Goal: Task Accomplishment & Management: Use online tool/utility

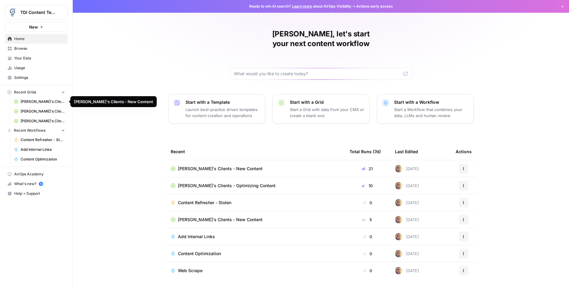
click at [33, 101] on span "[PERSON_NAME]'s Clients - New Content" at bounding box center [43, 101] width 44 height 5
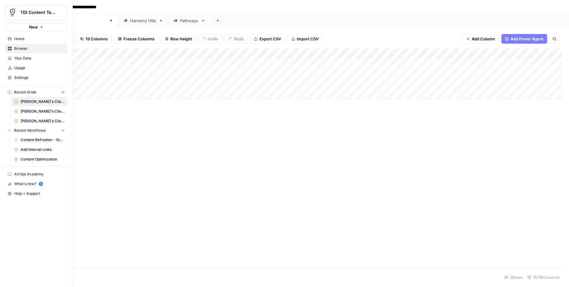
click at [15, 47] on span "Browse" at bounding box center [39, 48] width 51 height 5
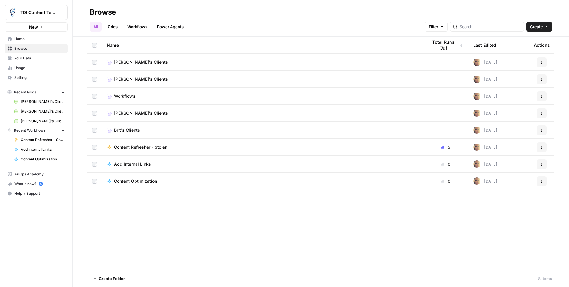
click at [36, 50] on span "Browse" at bounding box center [39, 48] width 51 height 5
click at [33, 49] on span "Browse" at bounding box center [39, 48] width 51 height 5
click at [26, 59] on span "Your Data" at bounding box center [39, 58] width 51 height 5
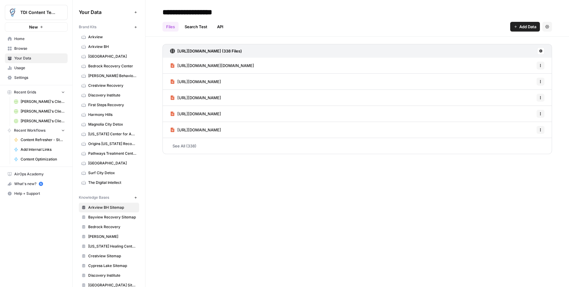
click at [108, 133] on span "Ohio Center for Adolescent Wellness" at bounding box center [112, 133] width 48 height 5
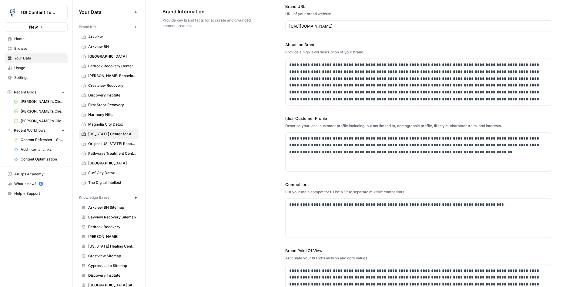
scroll to position [48, 0]
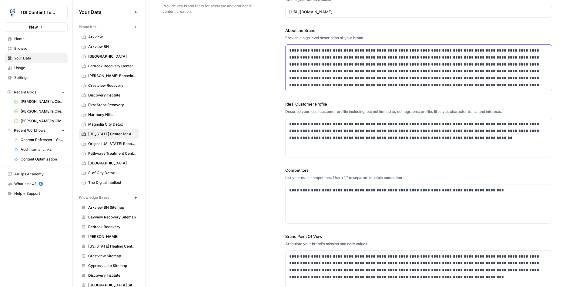
drag, startPoint x: 290, startPoint y: 54, endPoint x: 423, endPoint y: 73, distance: 134.9
click at [423, 73] on p "**********" at bounding box center [418, 68] width 259 height 42
click at [453, 83] on p "**********" at bounding box center [418, 68] width 259 height 42
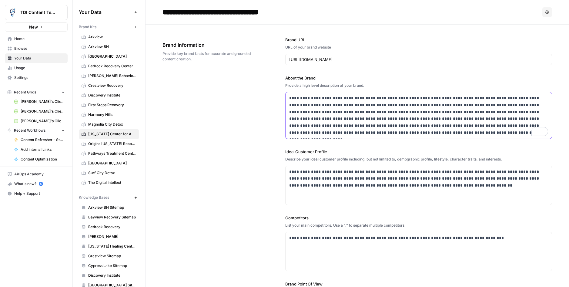
scroll to position [82, 0]
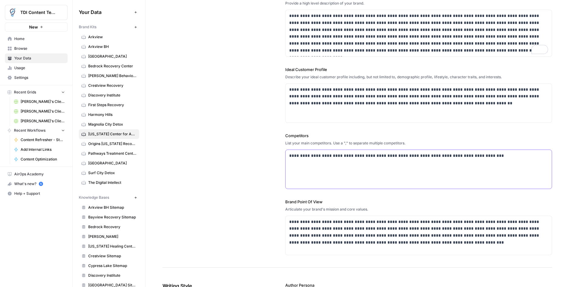
click at [327, 153] on p "**********" at bounding box center [418, 155] width 259 height 7
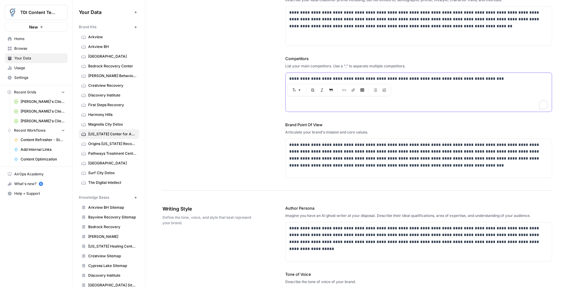
scroll to position [160, 0]
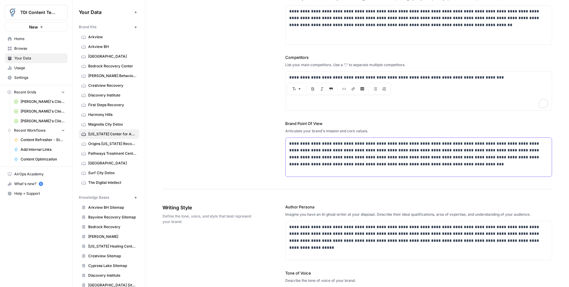
drag, startPoint x: 313, startPoint y: 150, endPoint x: 350, endPoint y: 155, distance: 37.4
click at [313, 150] on p "**********" at bounding box center [418, 154] width 259 height 28
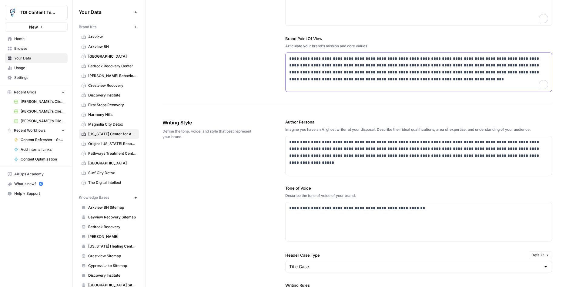
scroll to position [0, 0]
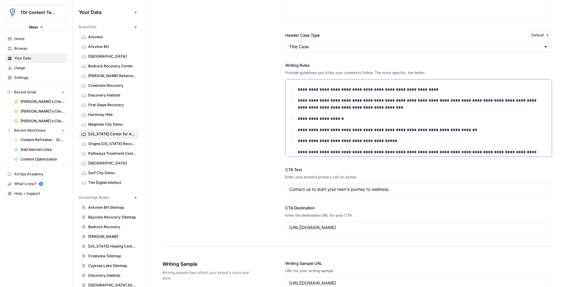
click at [315, 89] on p "**********" at bounding box center [423, 89] width 251 height 7
click at [426, 92] on p "**********" at bounding box center [423, 89] width 251 height 7
click at [406, 97] on div "Font style Bold Italic Block quote Code block Link Insert Table Bulleted list N…" at bounding box center [357, 101] width 104 height 12
click at [420, 113] on ul "**********" at bounding box center [418, 141] width 259 height 110
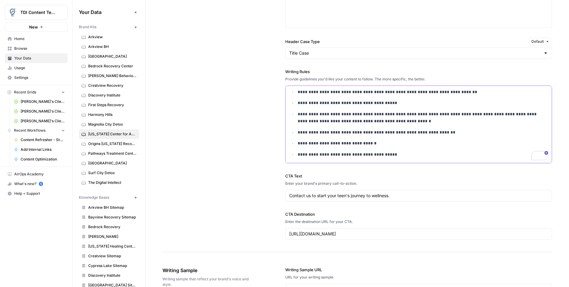
click at [304, 119] on p "**********" at bounding box center [423, 118] width 251 height 14
drag, startPoint x: 314, startPoint y: 135, endPoint x: 321, endPoint y: 135, distance: 7.3
click at [316, 136] on ul "**********" at bounding box center [418, 103] width 259 height 110
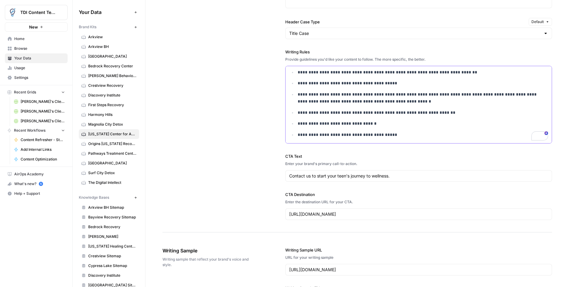
drag, startPoint x: 394, startPoint y: 132, endPoint x: 406, endPoint y: 134, distance: 12.3
click at [394, 132] on p "**********" at bounding box center [423, 134] width 251 height 7
click at [100, 106] on span "First Steps Recovery" at bounding box center [112, 104] width 48 height 5
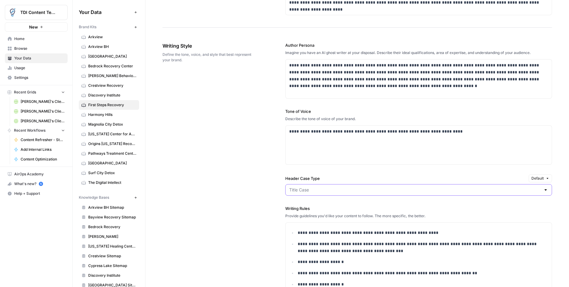
click at [386, 187] on input "Header Case Type" at bounding box center [415, 190] width 252 height 6
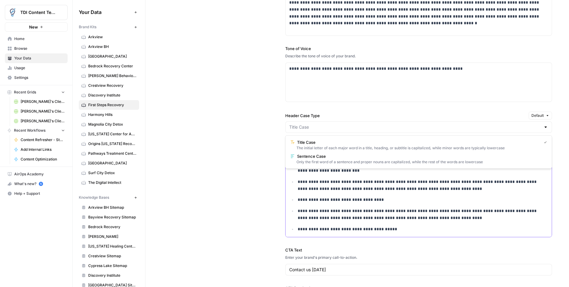
type input "Title Case"
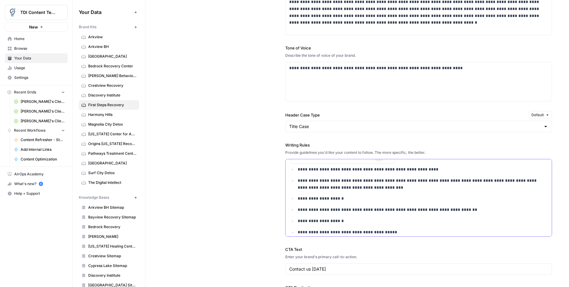
drag, startPoint x: 298, startPoint y: 226, endPoint x: 290, endPoint y: 147, distance: 79.5
click at [290, 147] on div "**********" at bounding box center [418, 189] width 267 height 95
copy ul "**********"
click at [112, 132] on span "Ohio Center for Adolescent Wellness" at bounding box center [112, 133] width 48 height 5
click at [113, 137] on link "Ohio Center for Adolescent Wellness" at bounding box center [109, 134] width 60 height 10
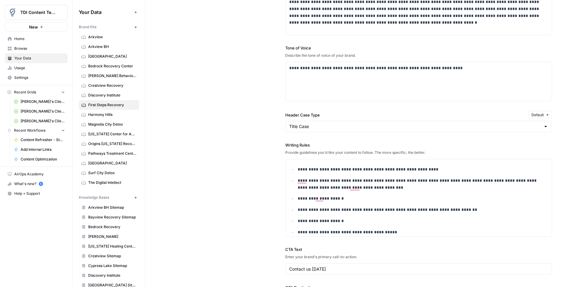
click at [113, 136] on span "Ohio Center for Adolescent Wellness" at bounding box center [112, 133] width 48 height 5
click at [117, 134] on span "Ohio Center for Adolescent Wellness" at bounding box center [112, 133] width 48 height 5
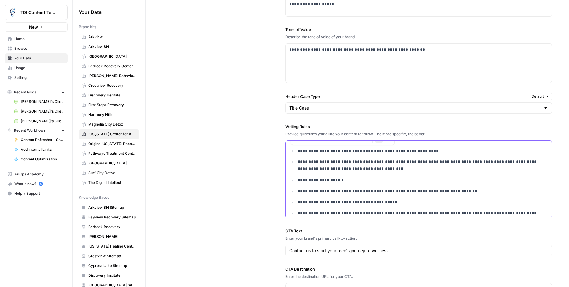
drag, startPoint x: 383, startPoint y: 210, endPoint x: 295, endPoint y: 137, distance: 113.9
click at [295, 137] on div "**********" at bounding box center [418, 170] width 267 height 95
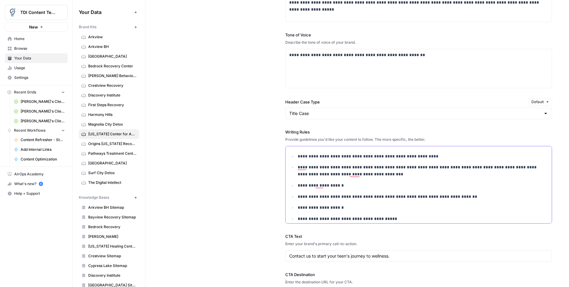
click at [487, 170] on p "**********" at bounding box center [423, 171] width 251 height 14
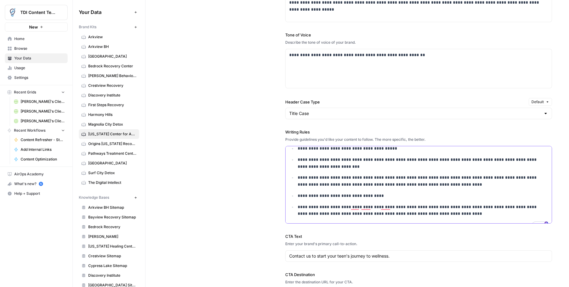
click at [389, 160] on p "**********" at bounding box center [423, 163] width 251 height 14
drag, startPoint x: 389, startPoint y: 160, endPoint x: 349, endPoint y: 160, distance: 39.7
click at [349, 160] on p "**********" at bounding box center [423, 163] width 251 height 14
click at [392, 161] on p "**********" at bounding box center [423, 163] width 251 height 14
drag, startPoint x: 494, startPoint y: 159, endPoint x: 537, endPoint y: 215, distance: 70.3
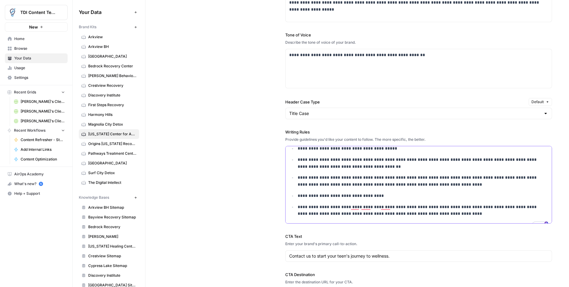
click at [494, 160] on p "**********" at bounding box center [423, 163] width 251 height 14
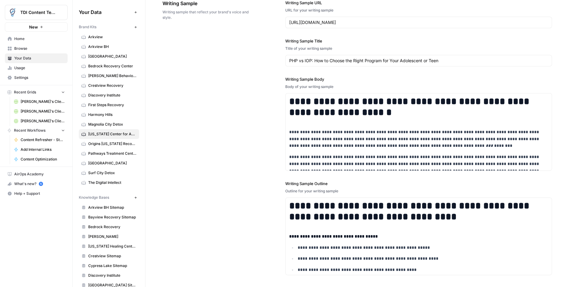
scroll to position [696, 0]
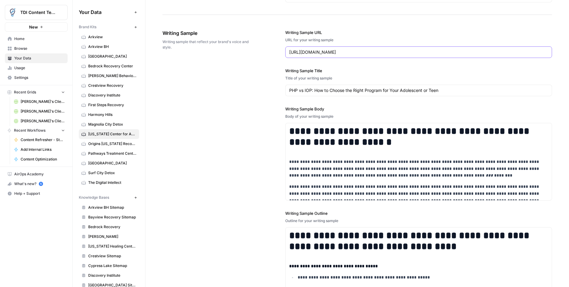
click at [424, 54] on input "https://ohiocenters.com/teen-recovery-blog/php-vs-iop/" at bounding box center [418, 52] width 259 height 6
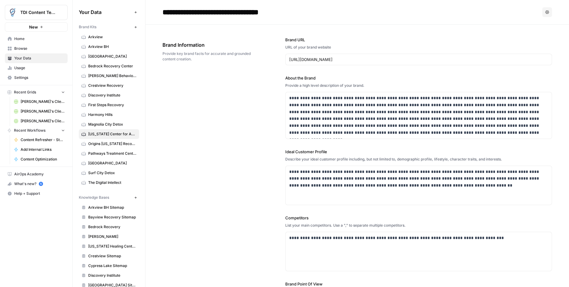
scroll to position [88, 0]
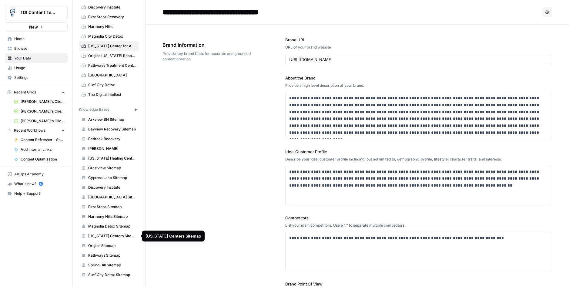
click at [116, 237] on span "Ohio Centers Sitemap" at bounding box center [112, 235] width 48 height 5
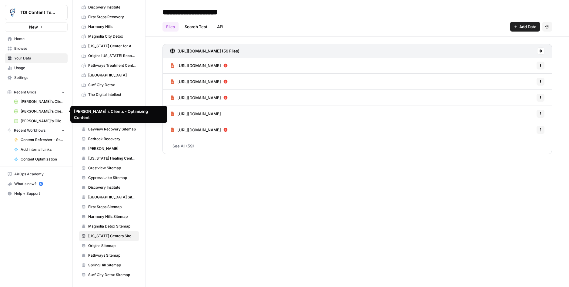
click at [34, 103] on span "[PERSON_NAME]'s Clients - New Content" at bounding box center [43, 101] width 44 height 5
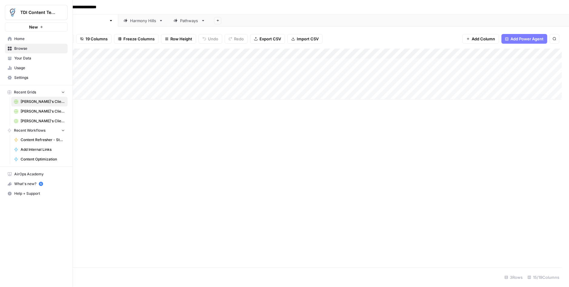
click at [18, 51] on span "Browse" at bounding box center [39, 48] width 51 height 5
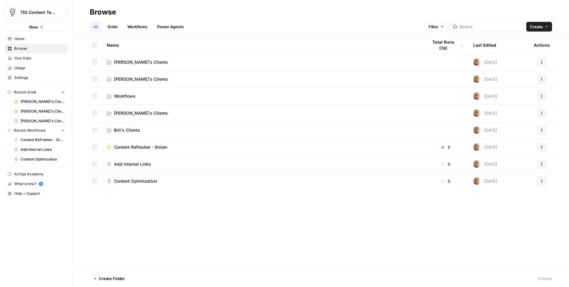
drag, startPoint x: 30, startPoint y: 60, endPoint x: 38, endPoint y: 59, distance: 7.9
click at [30, 59] on span "Your Data" at bounding box center [39, 58] width 51 height 5
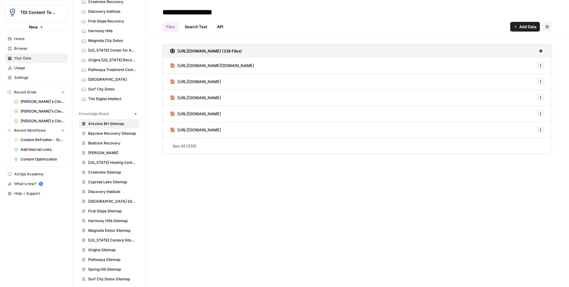
scroll to position [88, 0]
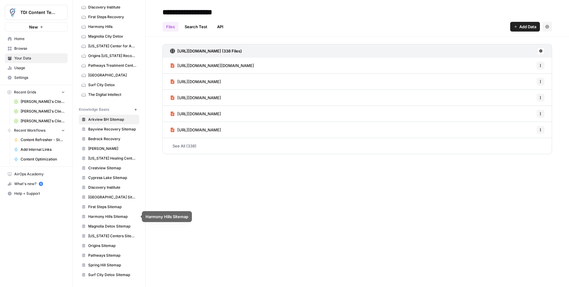
click at [110, 234] on span "Ohio Centers Sitemap" at bounding box center [112, 235] width 48 height 5
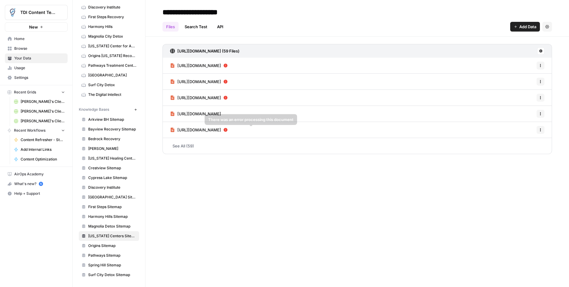
click at [228, 130] on icon at bounding box center [226, 130] width 4 height 4
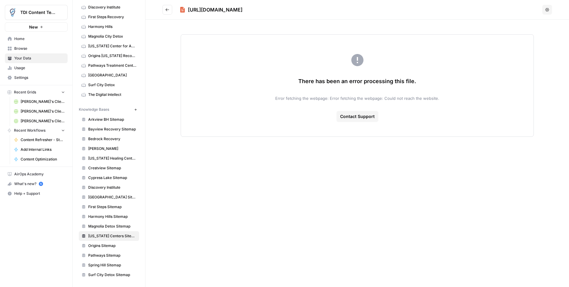
click at [163, 10] on button "Go back" at bounding box center [168, 10] width 10 height 10
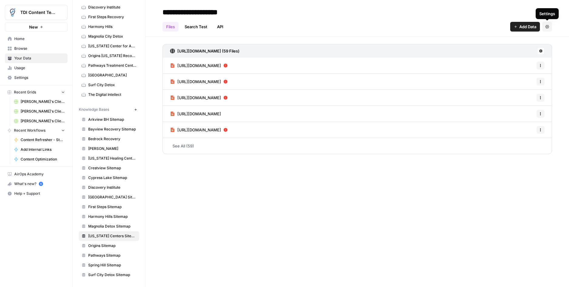
click at [543, 28] on button "Settings" at bounding box center [548, 27] width 10 height 10
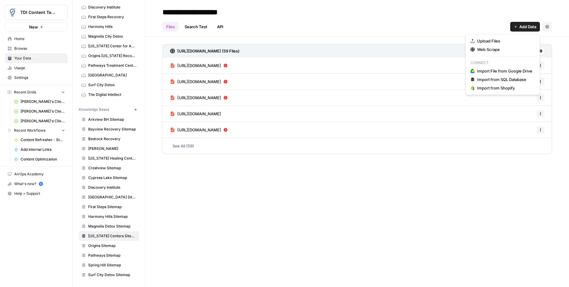
click at [526, 29] on span "Add Data" at bounding box center [528, 27] width 17 height 6
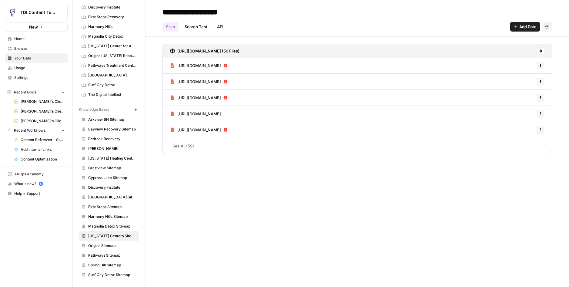
drag, startPoint x: 487, startPoint y: 27, endPoint x: 549, endPoint y: 53, distance: 66.6
click at [488, 28] on div "Files Search Test API Add Data Settings" at bounding box center [358, 24] width 390 height 15
click at [538, 51] on button at bounding box center [541, 50] width 7 height 7
click at [516, 67] on button "Sync Data" at bounding box center [515, 64] width 51 height 8
click at [541, 50] on icon at bounding box center [541, 51] width 4 height 4
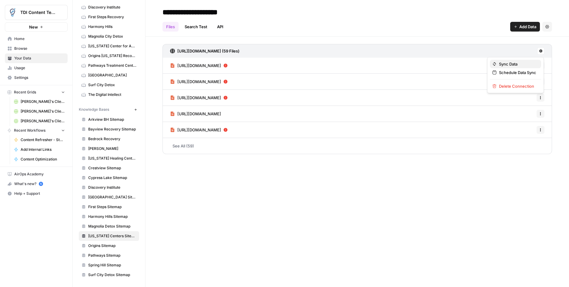
click at [511, 63] on span "Sync Data" at bounding box center [517, 64] width 37 height 6
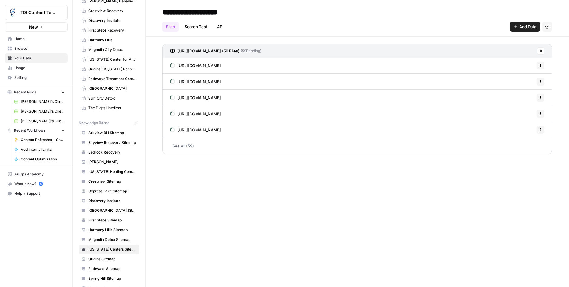
scroll to position [88, 0]
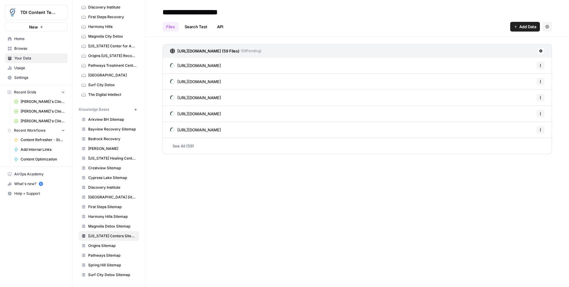
click at [541, 52] on icon at bounding box center [541, 51] width 4 height 4
click at [466, 32] on header "**********" at bounding box center [358, 18] width 424 height 37
click at [25, 103] on span "[PERSON_NAME]'s Clients - New Content" at bounding box center [43, 101] width 44 height 5
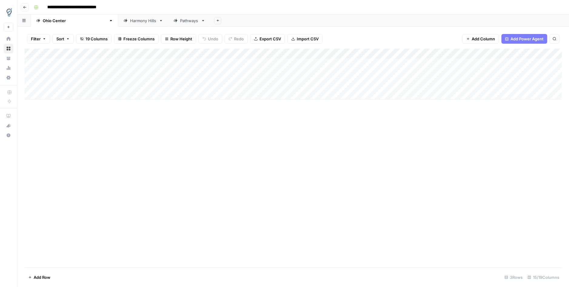
click at [286, 75] on div "Add Column" at bounding box center [294, 74] width 538 height 51
click at [86, 62] on div "Add Column" at bounding box center [294, 74] width 538 height 51
click at [199, 55] on div "Add Column" at bounding box center [294, 74] width 538 height 51
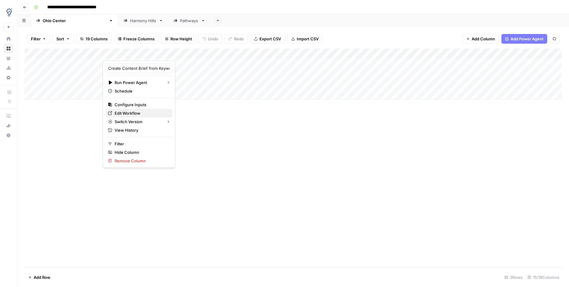
click at [130, 112] on span "Edit Workflow" at bounding box center [141, 113] width 53 height 6
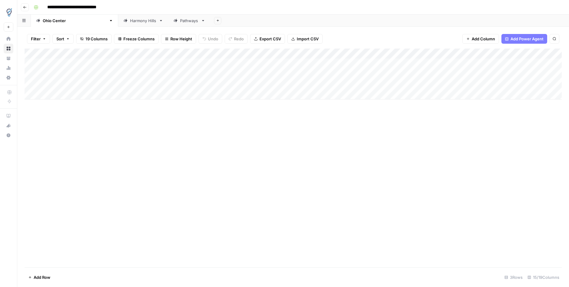
click at [156, 105] on div "Add Column" at bounding box center [294, 158] width 538 height 219
click at [81, 64] on div "Add Column" at bounding box center [294, 74] width 538 height 51
click at [49, 97] on div "Add Column" at bounding box center [294, 74] width 538 height 51
click at [70, 116] on div "Add Column" at bounding box center [294, 158] width 538 height 219
click at [50, 93] on div "Add Column" at bounding box center [294, 79] width 538 height 61
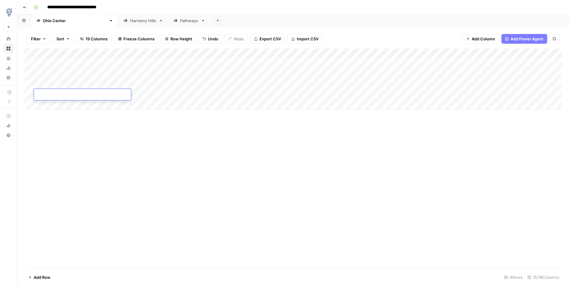
click at [50, 93] on textarea at bounding box center [82, 95] width 97 height 8
type textarea "**********"
drag, startPoint x: 77, startPoint y: 127, endPoint x: 76, endPoint y: 121, distance: 5.8
click at [78, 123] on div "Add Column" at bounding box center [294, 158] width 538 height 219
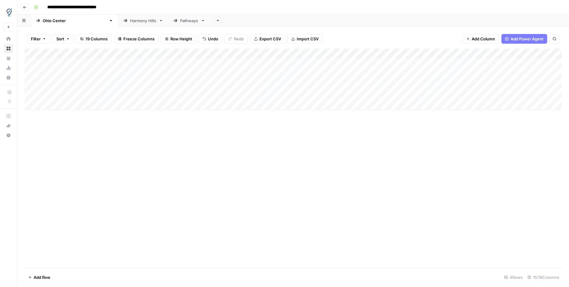
click at [136, 93] on div "Add Column" at bounding box center [294, 79] width 538 height 61
click at [66, 94] on div "Add Column" at bounding box center [294, 79] width 538 height 61
click at [201, 54] on div "Add Column" at bounding box center [294, 79] width 538 height 61
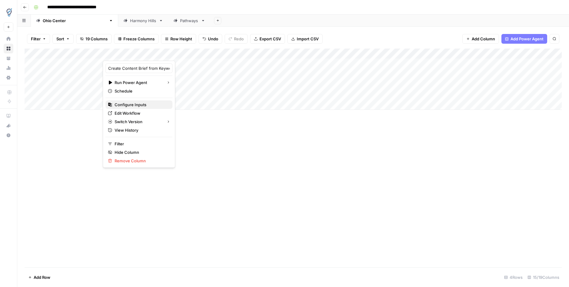
click at [131, 106] on span "Configure Inputs" at bounding box center [141, 105] width 53 height 6
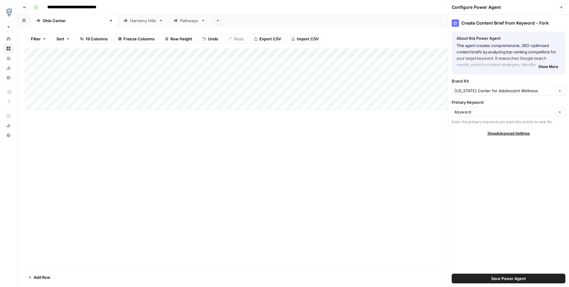
click at [543, 7] on icon "button" at bounding box center [562, 7] width 4 height 4
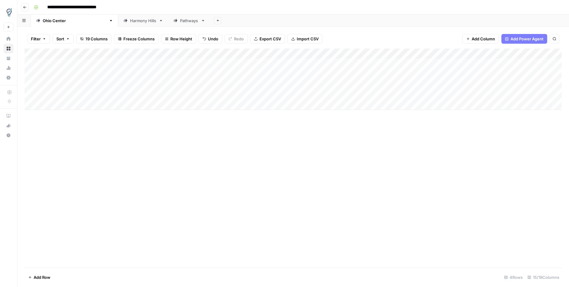
click at [153, 93] on div "Add Column" at bounding box center [294, 79] width 538 height 61
click at [206, 94] on div "Add Column" at bounding box center [294, 79] width 538 height 61
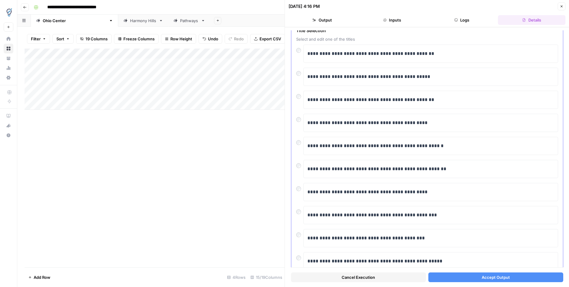
scroll to position [31, 0]
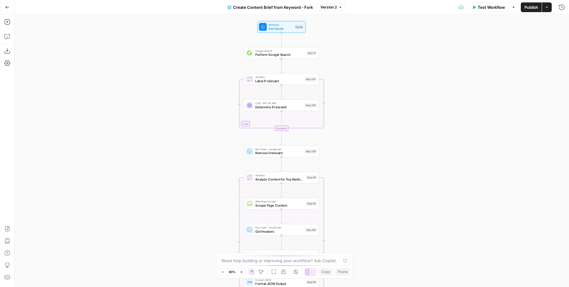
drag, startPoint x: 363, startPoint y: 152, endPoint x: 363, endPoint y: 277, distance: 125.0
click at [364, 280] on div "Workflow Set Inputs Inputs Google Search Perform Google Search Step 51 Loop Ite…" at bounding box center [292, 151] width 555 height 272
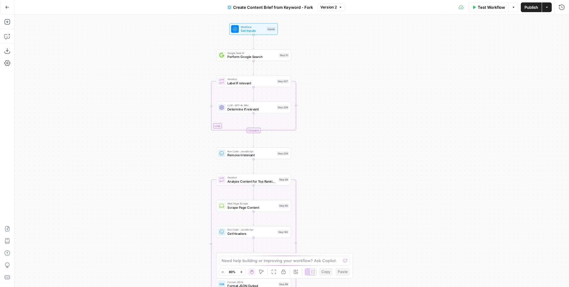
drag, startPoint x: 350, startPoint y: 96, endPoint x: 317, endPoint y: 103, distance: 34.3
click at [320, 106] on div "Workflow Set Inputs Inputs Google Search Perform Google Search Step 51 Loop Ite…" at bounding box center [292, 151] width 555 height 272
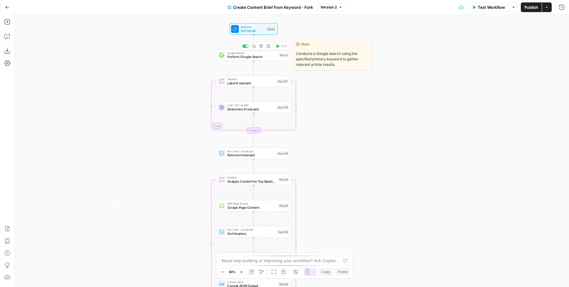
click at [255, 57] on span "Perform Google Search" at bounding box center [252, 56] width 49 height 5
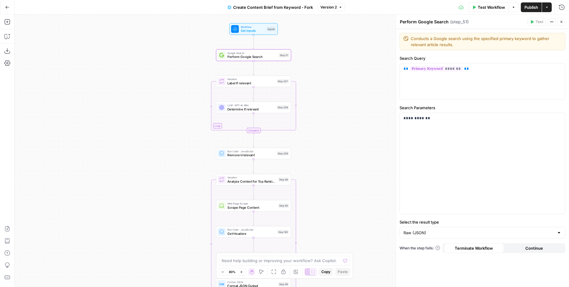
click at [260, 82] on span "Label if relevant" at bounding box center [251, 83] width 47 height 5
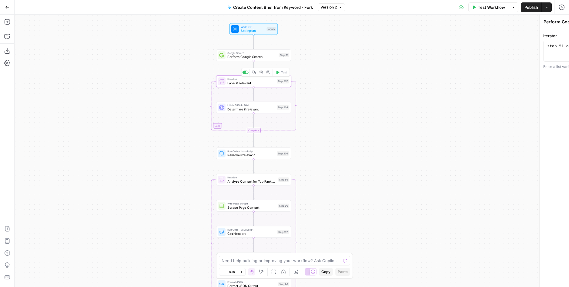
type textarea "Label if relevant"
click at [252, 108] on span "Determine if relevant" at bounding box center [251, 109] width 47 height 5
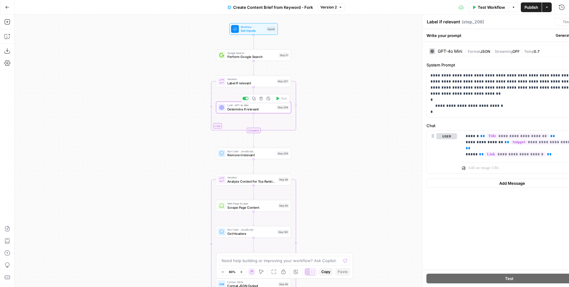
type textarea "Determine if relevant"
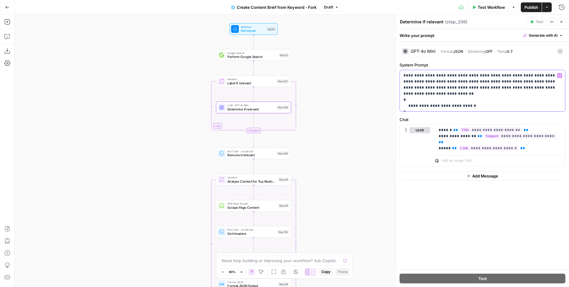
drag, startPoint x: 420, startPoint y: 74, endPoint x: 466, endPoint y: 76, distance: 45.2
click at [454, 75] on p "**********" at bounding box center [483, 91] width 158 height 36
click at [480, 76] on p "**********" at bounding box center [483, 91] width 158 height 36
click at [471, 80] on p "**********" at bounding box center [483, 91] width 158 height 36
drag, startPoint x: 497, startPoint y: 82, endPoint x: 514, endPoint y: 82, distance: 16.7
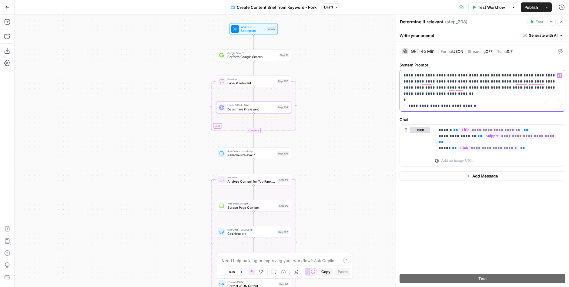
click at [498, 82] on p "**********" at bounding box center [483, 91] width 158 height 36
click at [503, 88] on p "**********" at bounding box center [483, 91] width 158 height 36
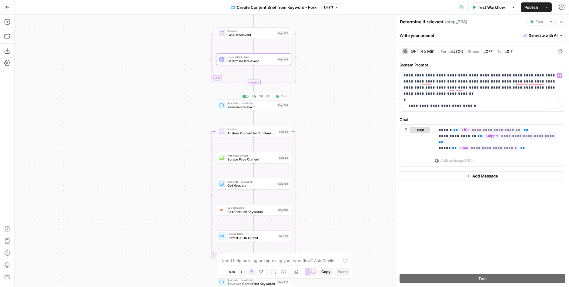
click at [253, 106] on span "Remove irrelevant" at bounding box center [251, 107] width 47 height 5
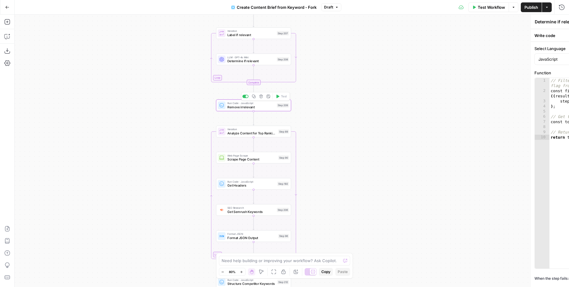
type textarea "Remove irrelevant"
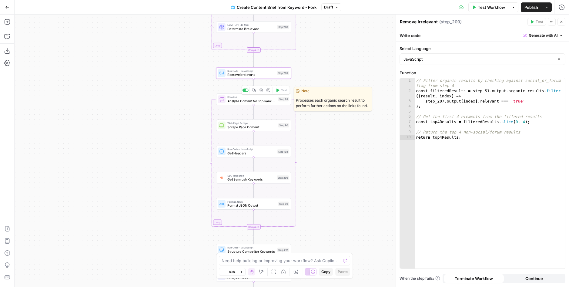
click at [235, 101] on span "Analyze Content for Top Ranking Pages" at bounding box center [252, 101] width 49 height 5
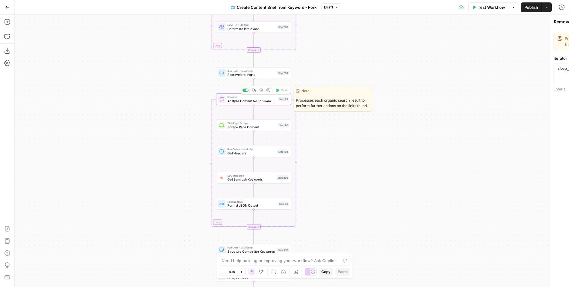
type textarea "Analyze Content for Top Ranking Pages"
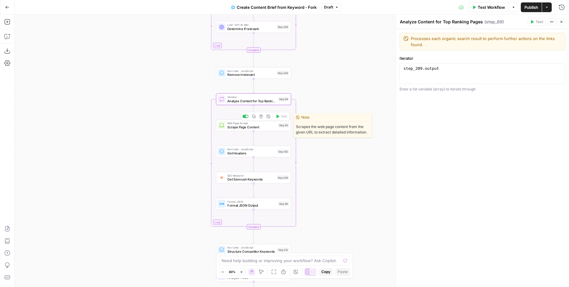
click at [252, 127] on span "Scrape Page Content" at bounding box center [252, 127] width 49 height 5
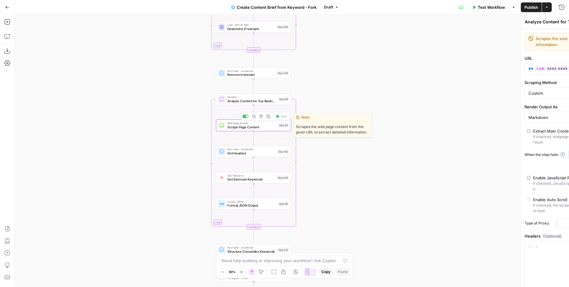
type textarea "Scrape Page Content"
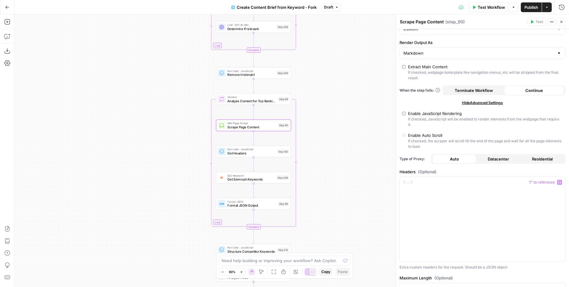
scroll to position [64, 0]
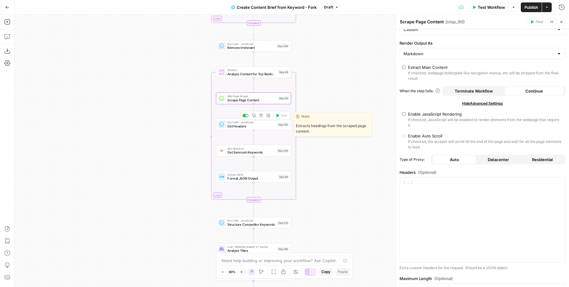
click at [253, 124] on span "Get Headers" at bounding box center [252, 126] width 48 height 5
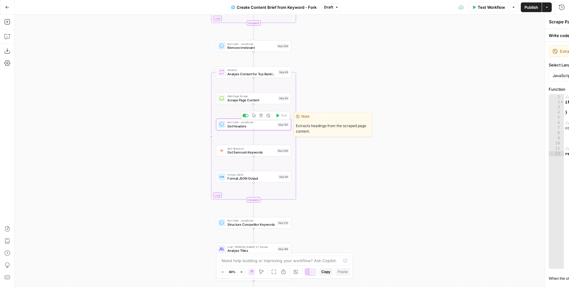
type textarea "Get Headers"
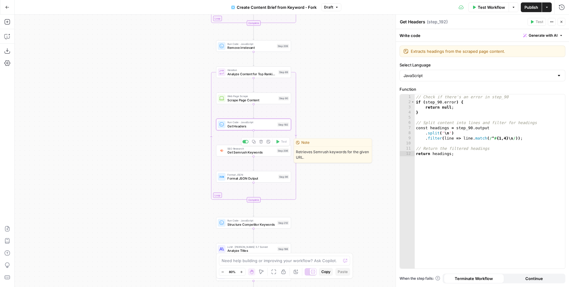
click at [236, 150] on span "Get Semrush Keywords" at bounding box center [251, 152] width 47 height 5
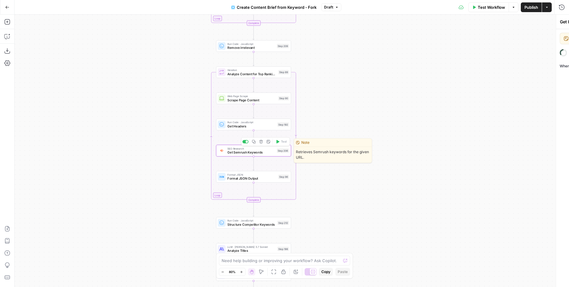
type textarea "Get Semrush Keywords"
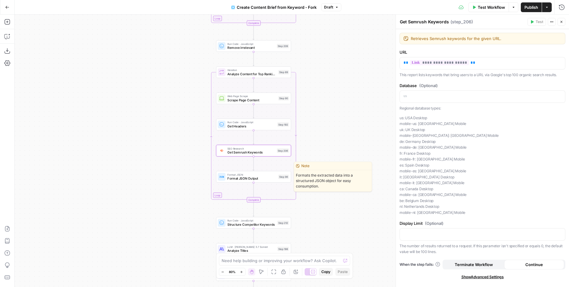
click at [245, 180] on span "Format JSON Output" at bounding box center [252, 178] width 49 height 5
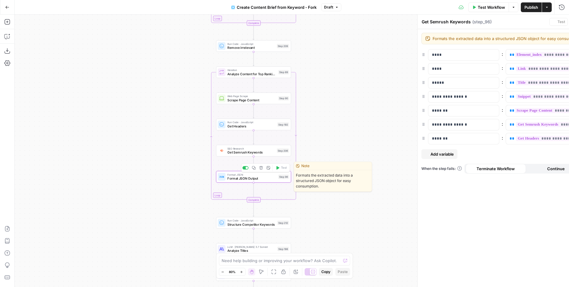
type textarea "Format JSON Output"
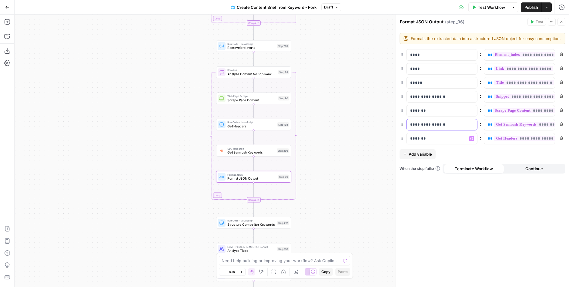
click at [449, 128] on div "**********" at bounding box center [437, 124] width 61 height 11
click at [440, 143] on div "*******" at bounding box center [437, 138] width 61 height 11
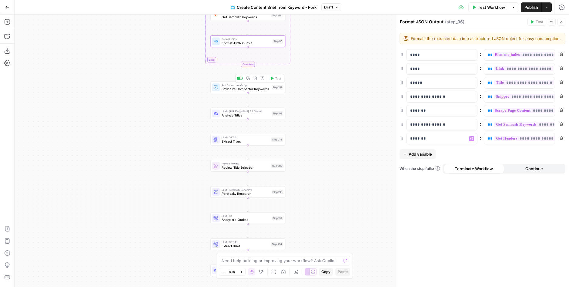
click at [240, 88] on span "Structure Competitor Keywords" at bounding box center [246, 88] width 48 height 5
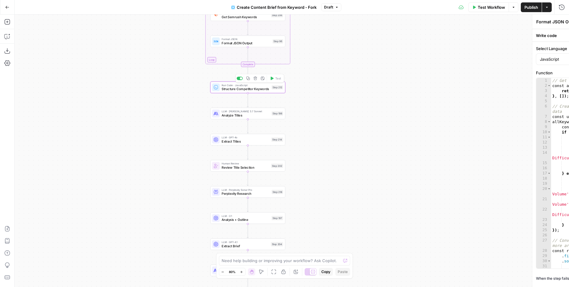
type textarea "Structure Competitor Keywords"
click at [242, 88] on span "Structure Competitor Keywords" at bounding box center [246, 88] width 48 height 5
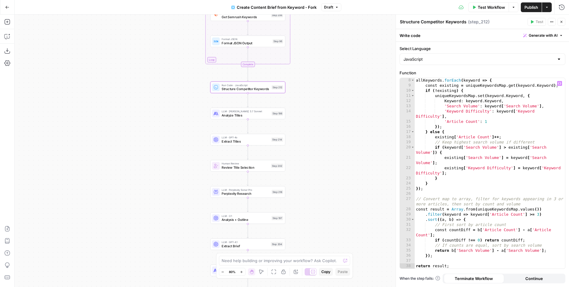
scroll to position [42, 0]
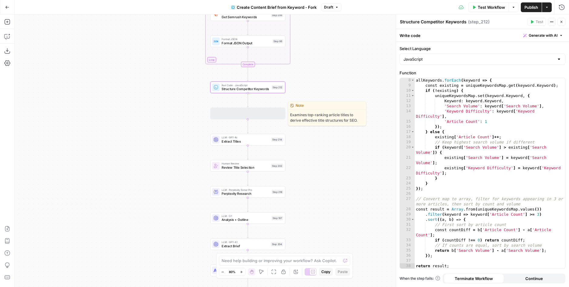
click at [237, 116] on span "Analyze Titles" at bounding box center [246, 115] width 48 height 5
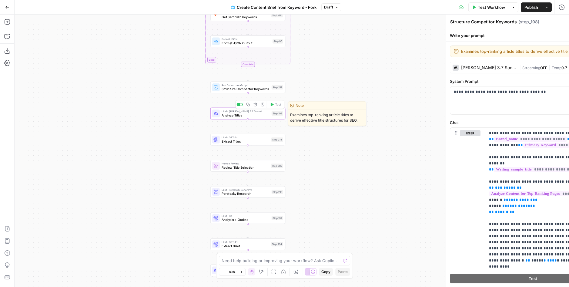
type textarea "Analyze Titles"
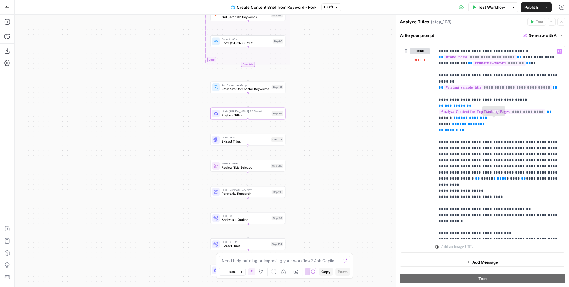
scroll to position [83, 0]
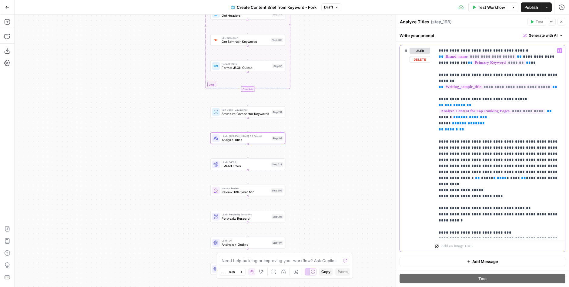
drag, startPoint x: 530, startPoint y: 137, endPoint x: 536, endPoint y: 149, distance: 13.2
click at [530, 137] on p "**********" at bounding box center [500, 142] width 123 height 188
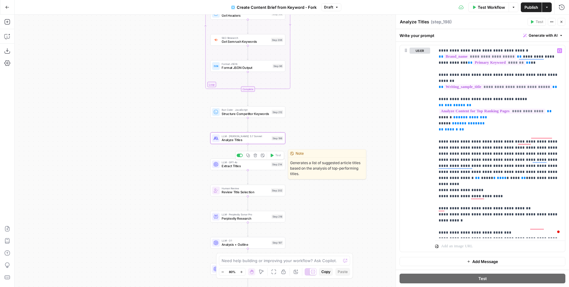
click at [248, 165] on span "Extract Titles" at bounding box center [246, 166] width 48 height 5
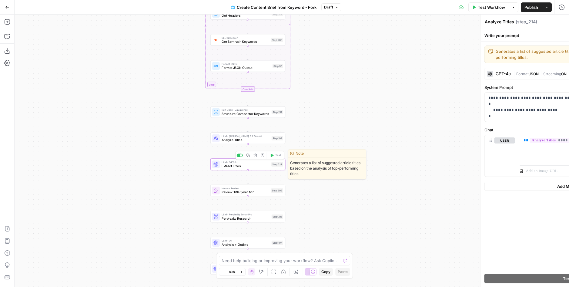
type textarea "Extract Titles"
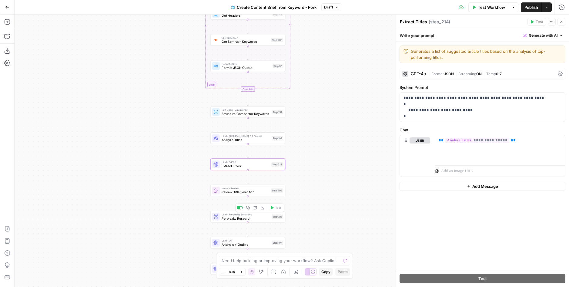
drag, startPoint x: 241, startPoint y: 191, endPoint x: 352, endPoint y: 192, distance: 111.0
click at [241, 191] on span "Review Title Selection" at bounding box center [245, 192] width 47 height 5
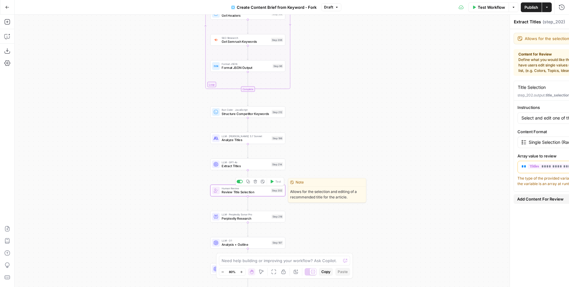
type textarea "Review Title Selection"
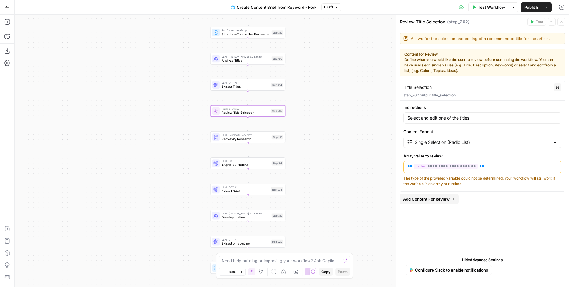
click at [239, 130] on div "Workflow Set Inputs Inputs Google Search Perform Google Search Step 51 Loop Ite…" at bounding box center [292, 151] width 555 height 272
click at [241, 134] on span "LLM · Perplexity Sonar Pro" at bounding box center [246, 135] width 48 height 4
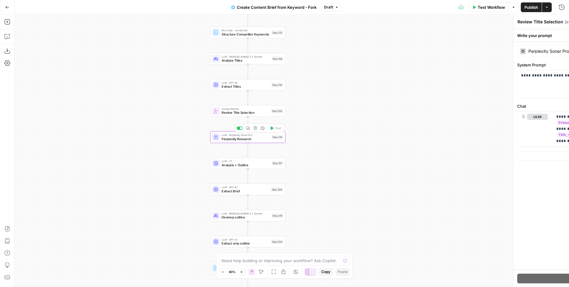
type textarea "Perplexity Research"
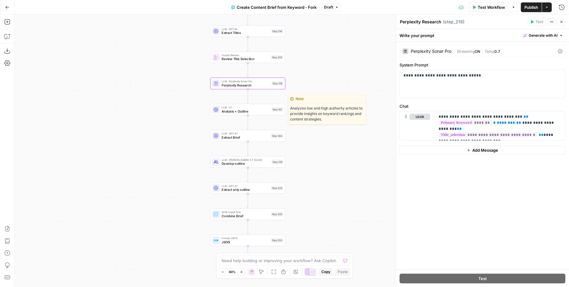
click at [234, 113] on span "Analysis + Outline" at bounding box center [246, 111] width 48 height 5
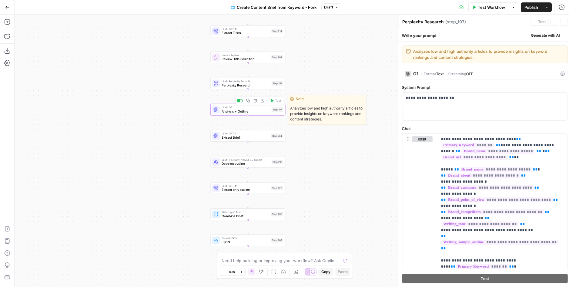
type textarea "Analysis + Outline"
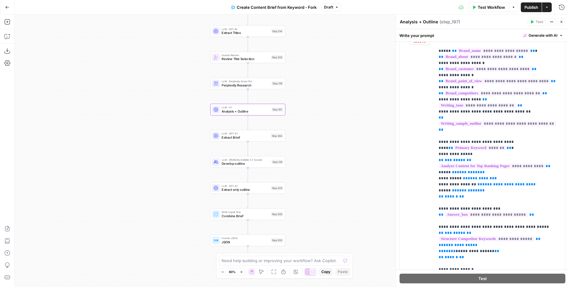
scroll to position [151, 0]
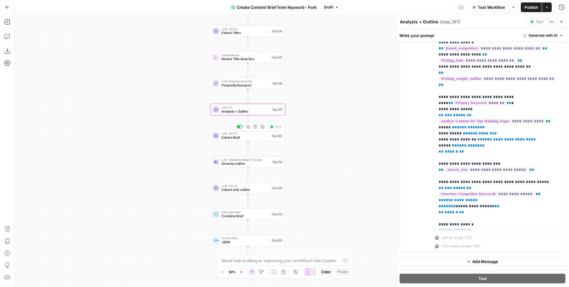
click at [241, 137] on span "Extract Brief" at bounding box center [245, 137] width 47 height 5
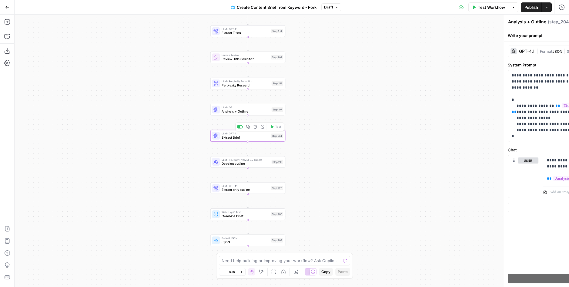
type textarea "Extract Brief"
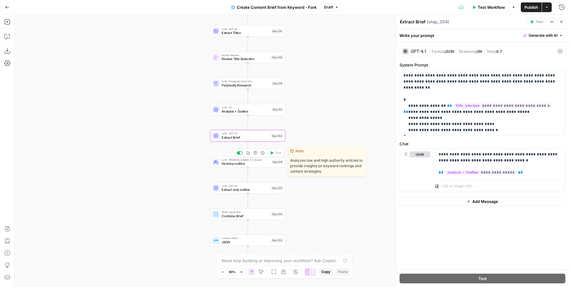
drag, startPoint x: 227, startPoint y: 166, endPoint x: 294, endPoint y: 174, distance: 67.2
click at [227, 166] on span "Develop outline" at bounding box center [246, 163] width 48 height 5
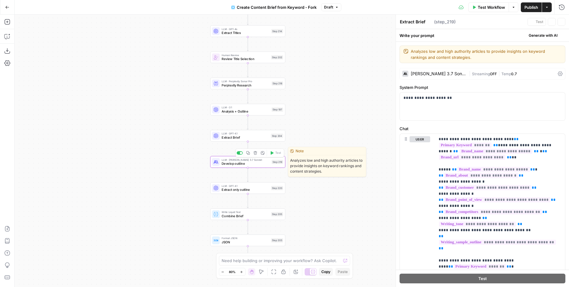
type textarea "Develop outline"
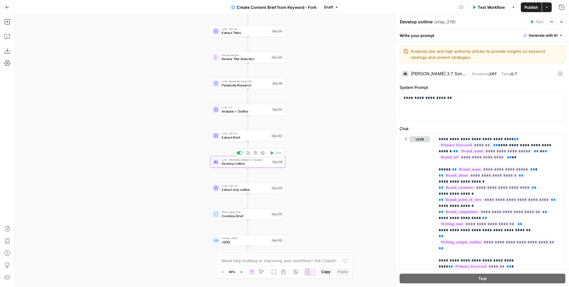
click at [247, 190] on span "Extract only outline" at bounding box center [245, 189] width 47 height 5
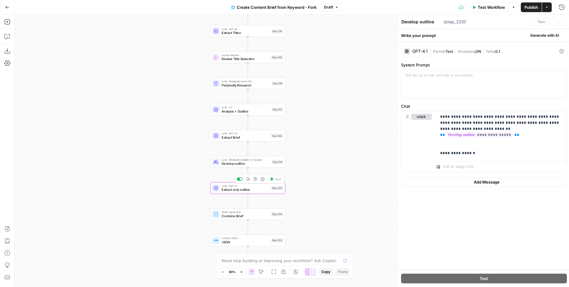
type textarea "Extract only outline"
click at [234, 212] on span "Write Liquid Text" at bounding box center [245, 212] width 47 height 4
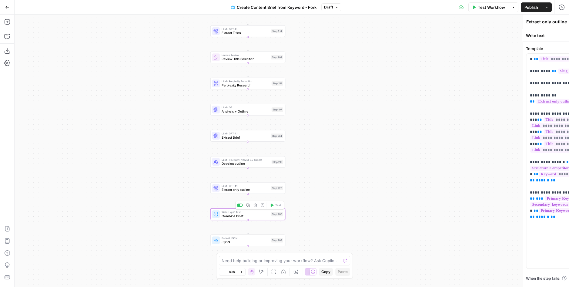
type textarea "Combine Brief"
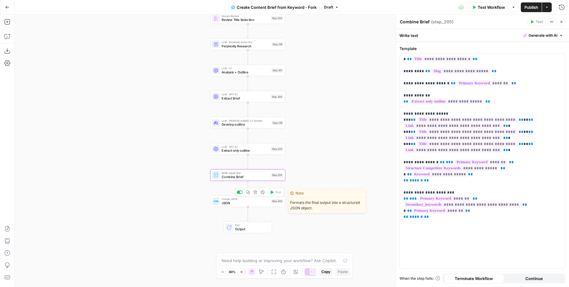
click at [234, 201] on span "JSON" at bounding box center [245, 203] width 47 height 5
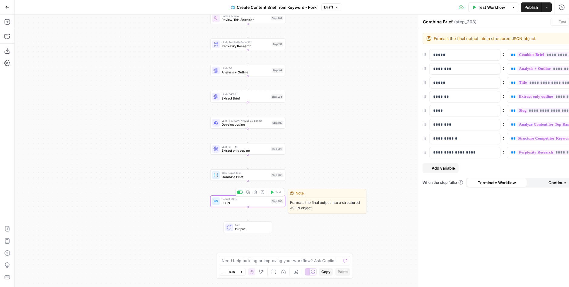
type textarea "JSON"
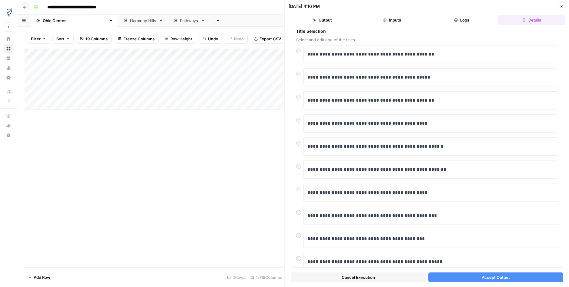
scroll to position [52, 0]
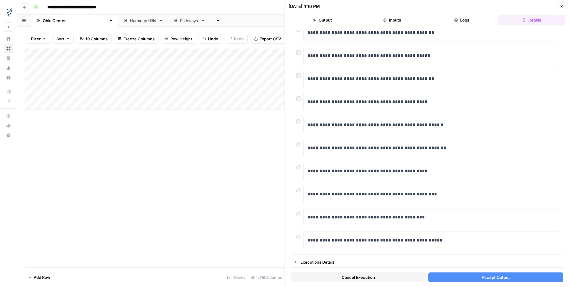
click at [494, 279] on span "Accept Output" at bounding box center [496, 277] width 28 height 6
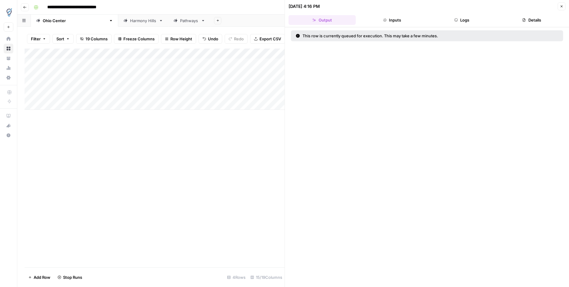
click at [561, 5] on icon "button" at bounding box center [562, 7] width 4 height 4
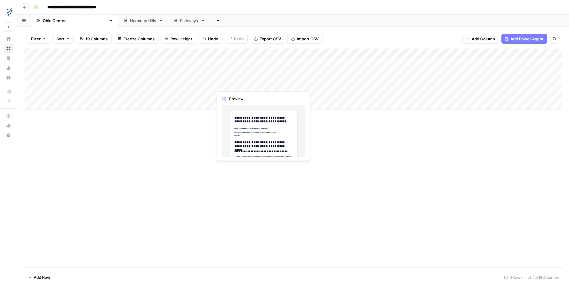
click at [245, 82] on div "Add Column" at bounding box center [294, 79] width 538 height 61
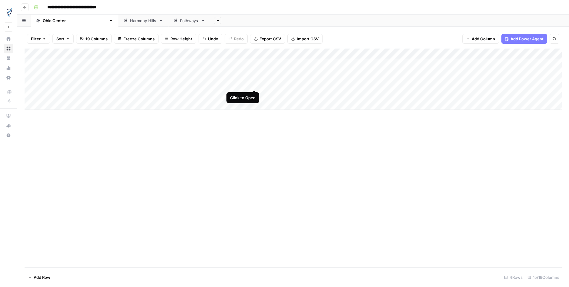
click at [254, 84] on div "Add Column" at bounding box center [294, 79] width 538 height 61
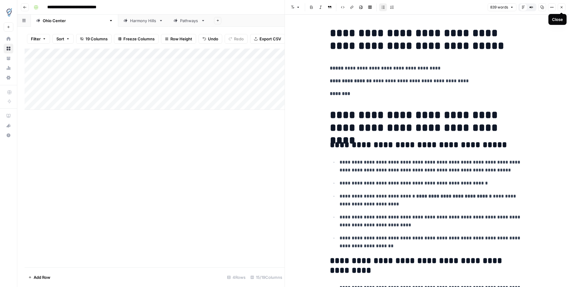
click at [562, 7] on icon "button" at bounding box center [562, 7] width 4 height 4
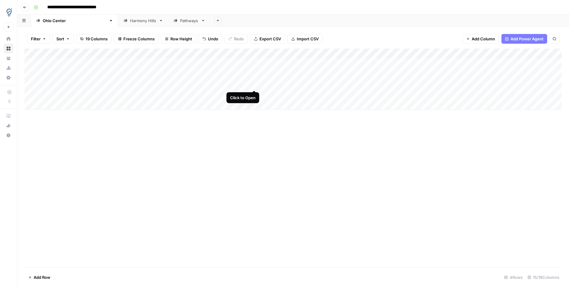
click at [253, 84] on div "Add Column" at bounding box center [294, 79] width 538 height 61
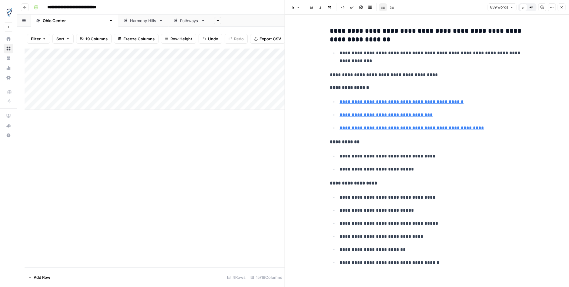
scroll to position [1265, 0]
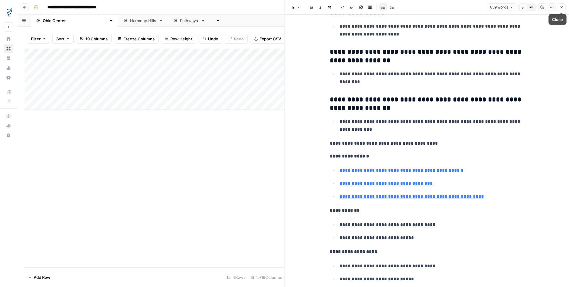
click at [563, 9] on button "Close" at bounding box center [562, 7] width 8 height 8
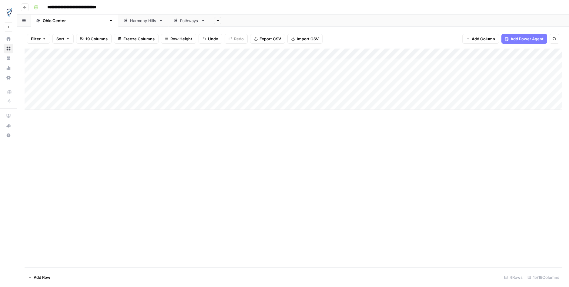
drag, startPoint x: 267, startPoint y: 95, endPoint x: 264, endPoint y: 94, distance: 3.4
click at [267, 95] on div "Add Column" at bounding box center [294, 79] width 538 height 61
click at [262, 95] on div "Add Column" at bounding box center [294, 79] width 538 height 61
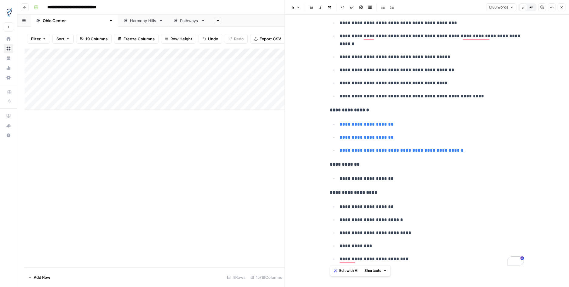
scroll to position [2133, 0]
click at [486, 125] on p "**********" at bounding box center [432, 124] width 184 height 8
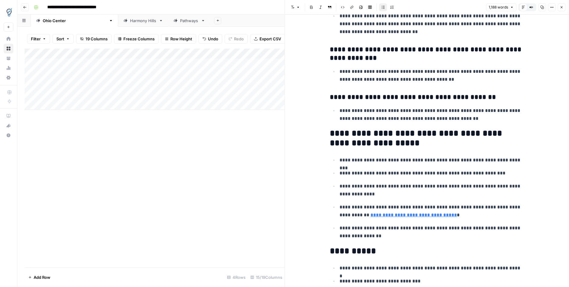
scroll to position [0, 0]
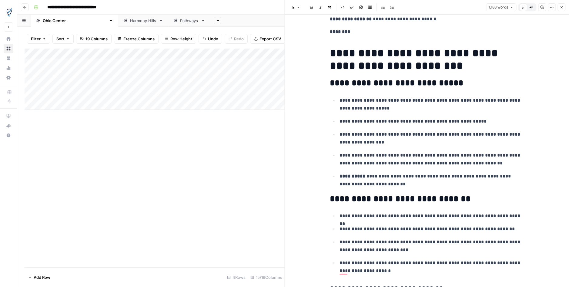
drag, startPoint x: 355, startPoint y: 84, endPoint x: 358, endPoint y: 87, distance: 3.7
click at [356, 85] on h2 "**********" at bounding box center [427, 83] width 194 height 10
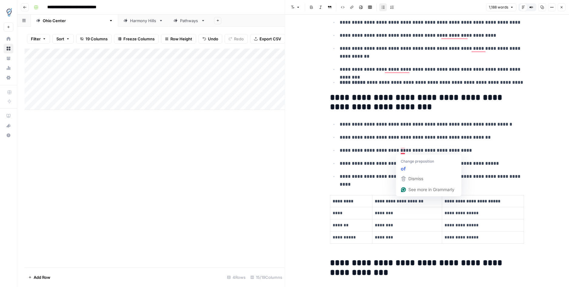
drag, startPoint x: 386, startPoint y: 151, endPoint x: 390, endPoint y: 154, distance: 4.8
click at [386, 151] on p "**********" at bounding box center [432, 151] width 184 height 8
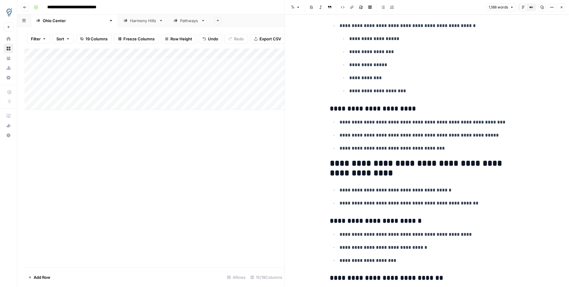
click at [386, 166] on h2 "**********" at bounding box center [427, 168] width 194 height 19
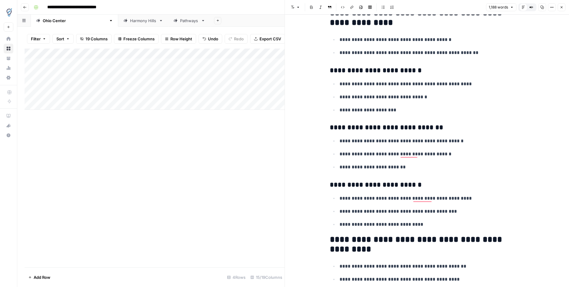
click at [383, 183] on div "**********" at bounding box center [426, 16] width 201 height 2376
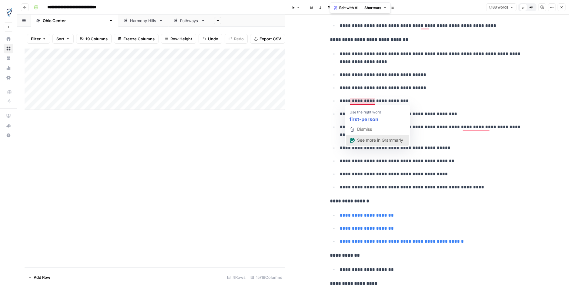
drag, startPoint x: 408, startPoint y: 138, endPoint x: 430, endPoint y: 153, distance: 26.4
click at [409, 138] on button "See more in Grammarly" at bounding box center [377, 140] width 63 height 11
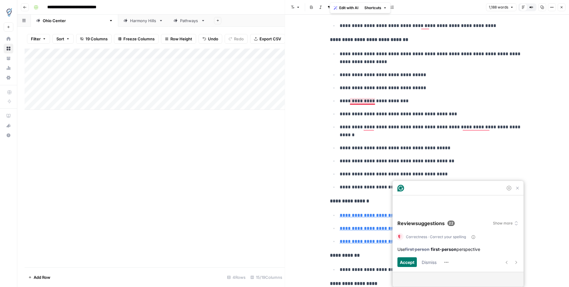
drag, startPoint x: 438, startPoint y: 155, endPoint x: 442, endPoint y: 156, distance: 4.6
click at [438, 155] on ul "**********" at bounding box center [427, 120] width 194 height 141
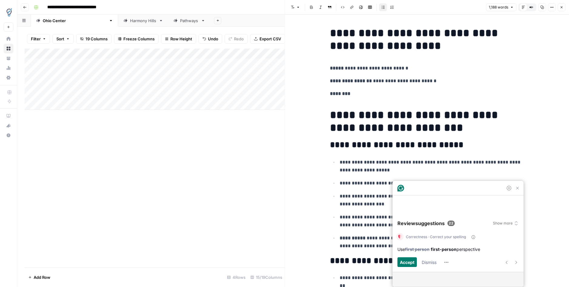
click at [561, 7] on icon "button" at bounding box center [562, 7] width 4 height 4
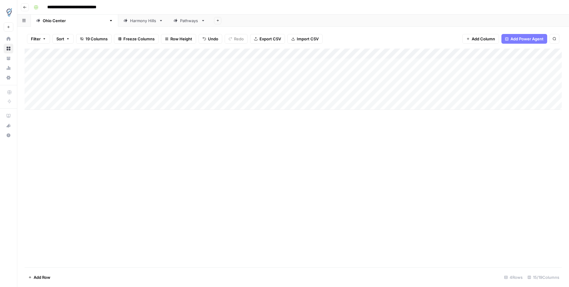
click at [459, 96] on div "Add Column" at bounding box center [294, 79] width 538 height 61
click at [508, 53] on div "Add Column" at bounding box center [294, 79] width 538 height 61
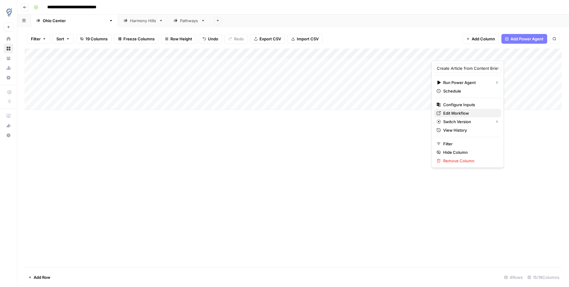
click at [464, 113] on span "Edit Workflow" at bounding box center [470, 113] width 53 height 6
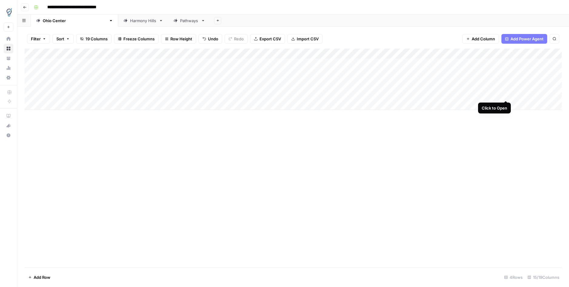
click at [505, 94] on div "Add Column" at bounding box center [294, 79] width 538 height 61
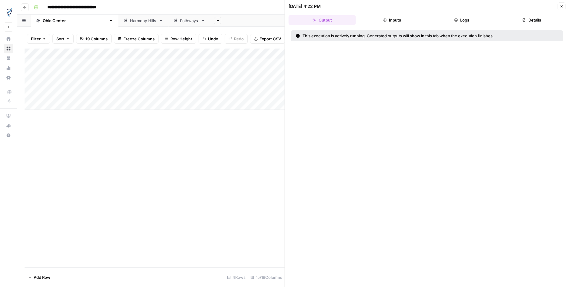
click at [560, 8] on button "Close" at bounding box center [562, 6] width 8 height 8
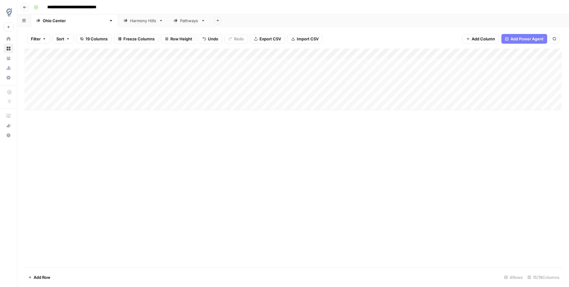
click at [528, 96] on div "Add Column" at bounding box center [294, 79] width 538 height 61
click at [407, 94] on div "Add Column" at bounding box center [294, 79] width 538 height 61
click at [300, 96] on div "Add Column" at bounding box center [294, 79] width 538 height 61
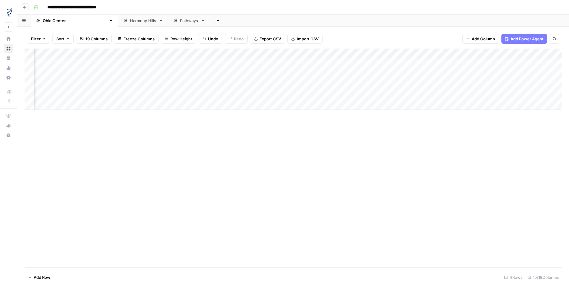
click at [308, 93] on div "Add Column" at bounding box center [294, 79] width 538 height 61
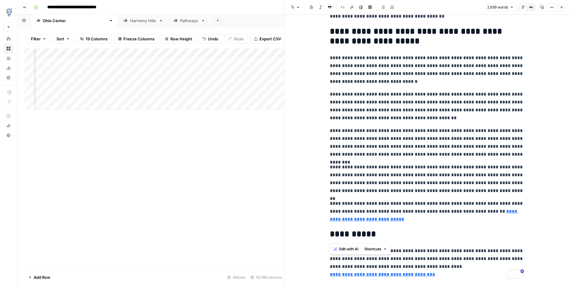
scroll to position [3355, 0]
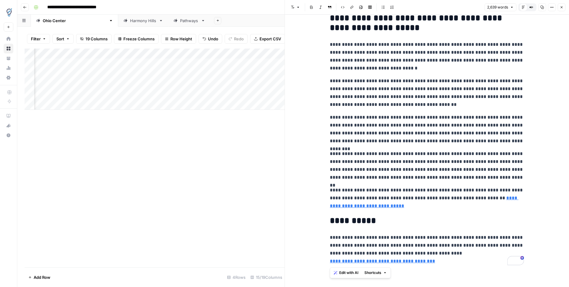
drag, startPoint x: 432, startPoint y: 106, endPoint x: 458, endPoint y: 261, distance: 157.4
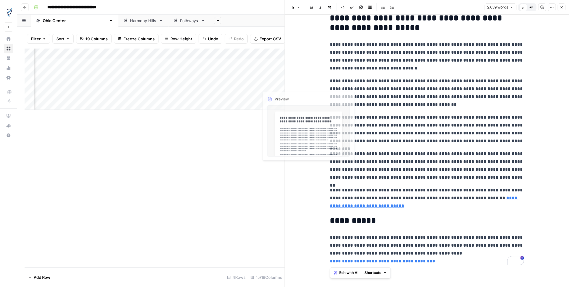
click at [260, 130] on div "Add Column" at bounding box center [155, 158] width 260 height 219
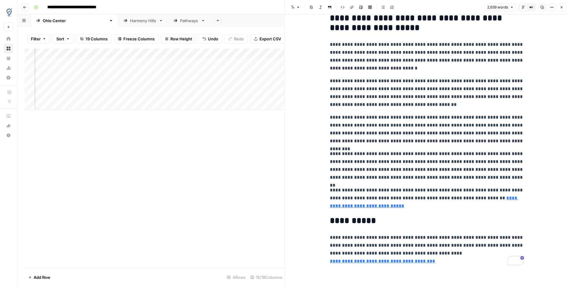
click at [565, 8] on button "Close" at bounding box center [562, 7] width 8 height 8
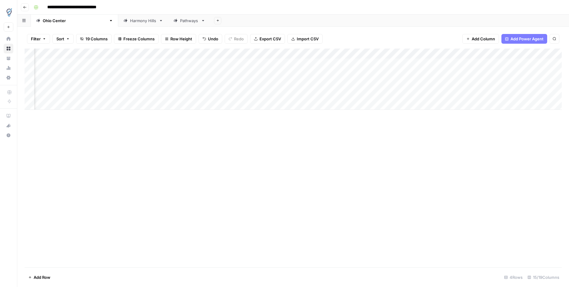
click at [354, 94] on div "Add Column" at bounding box center [294, 79] width 538 height 61
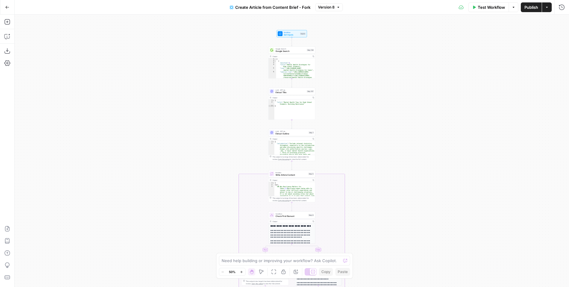
type textarea "*"
click at [295, 62] on div "[ { "position" : 1 , "title" : "Mental Health Strategies for High School Studen…" at bounding box center [295, 75] width 39 height 35
click at [296, 52] on span "Google Search" at bounding box center [291, 51] width 30 height 3
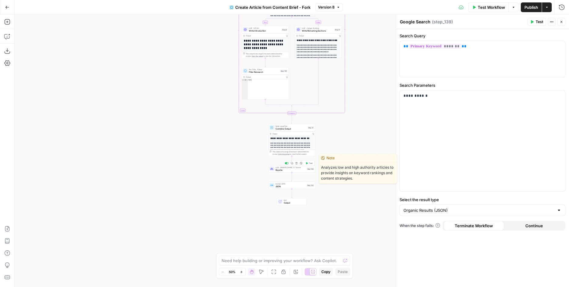
click at [285, 169] on span "Rewrite" at bounding box center [291, 169] width 30 height 3
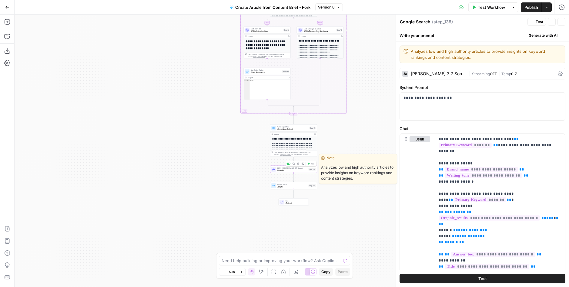
type textarea "Rewrite"
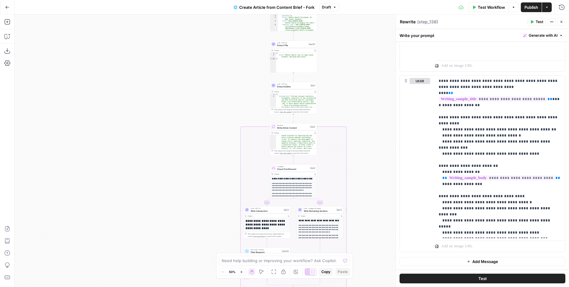
scroll to position [45, 0]
click at [294, 167] on span "Check First Element" at bounding box center [293, 168] width 32 height 3
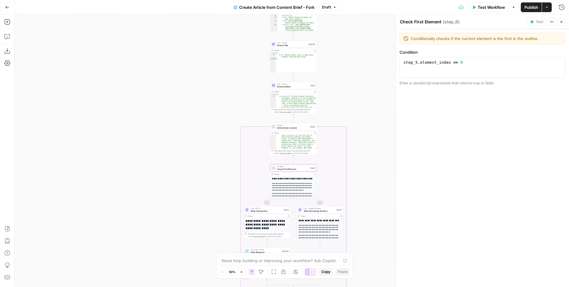
drag, startPoint x: 562, startPoint y: 22, endPoint x: 473, endPoint y: 81, distance: 107.3
click at [562, 22] on icon "button" at bounding box center [562, 22] width 2 height 2
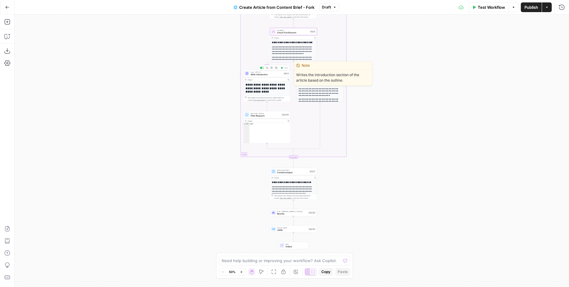
click at [268, 74] on span "Write Introduction" at bounding box center [267, 74] width 32 height 3
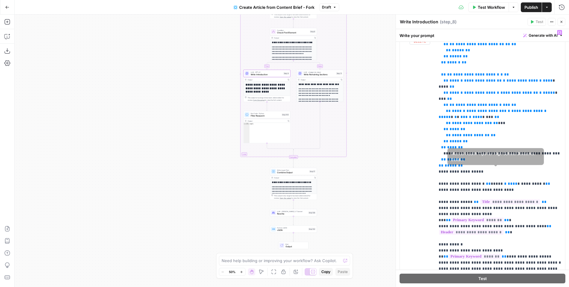
scroll to position [252, 0]
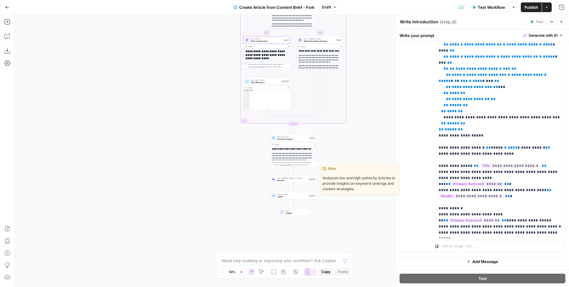
click at [285, 179] on span "Rewrite" at bounding box center [292, 180] width 30 height 3
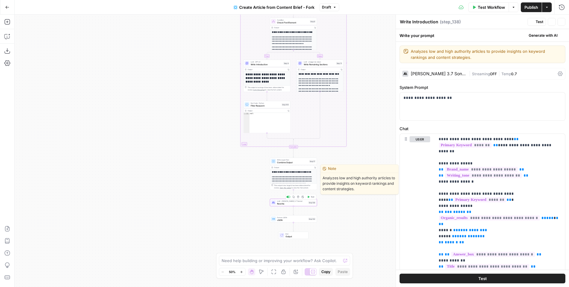
type textarea "Rewrite"
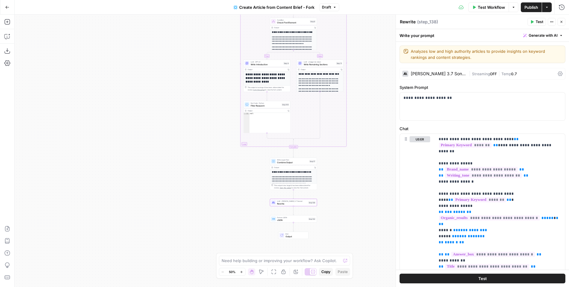
click at [295, 235] on span "Output" at bounding box center [296, 236] width 21 height 3
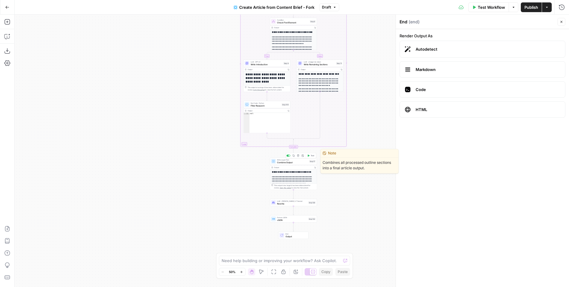
click at [292, 161] on span "Combine Output" at bounding box center [292, 162] width 31 height 3
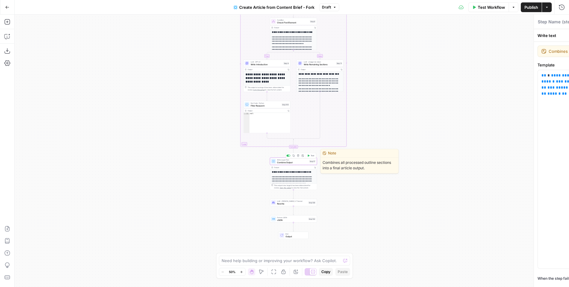
type textarea "Combine Output"
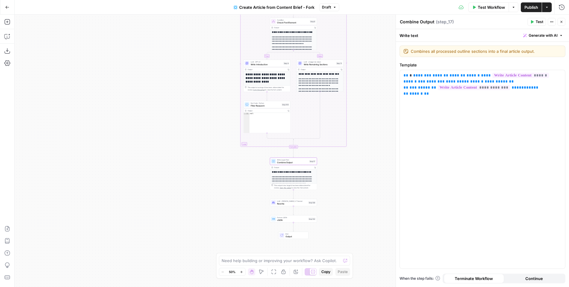
click at [264, 73] on h1 "**********" at bounding box center [267, 78] width 43 height 11
drag, startPoint x: 309, startPoint y: 65, endPoint x: 340, endPoint y: 47, distance: 34.9
click at [309, 65] on span "Write Remaining Sections" at bounding box center [319, 64] width 31 height 3
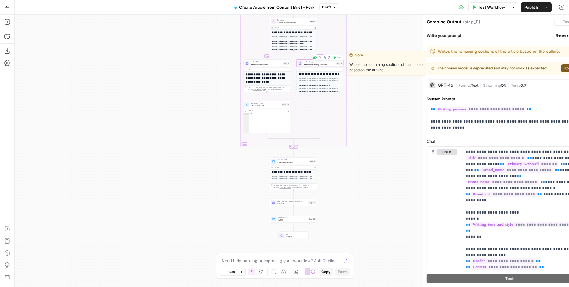
type textarea "Write Remaining Sections"
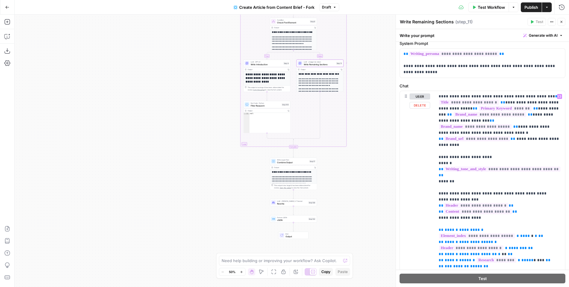
scroll to position [57, 0]
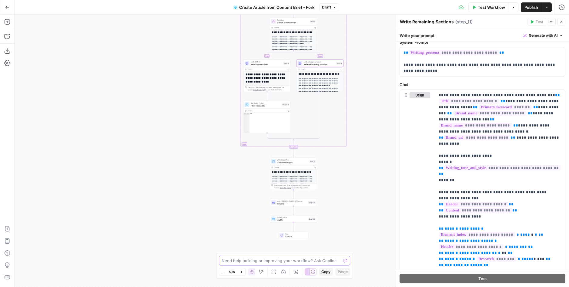
click at [262, 259] on textarea at bounding box center [282, 261] width 120 height 6
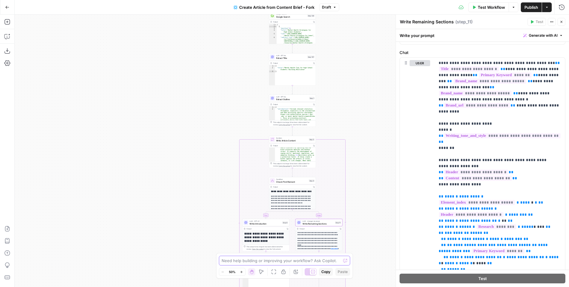
scroll to position [0, 0]
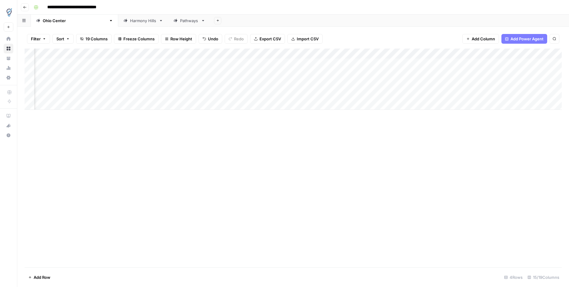
scroll to position [0, 261]
click at [421, 97] on div "Add Column" at bounding box center [294, 79] width 538 height 61
click at [331, 94] on div "Add Column" at bounding box center [294, 79] width 538 height 61
click at [423, 95] on div "Add Column" at bounding box center [294, 79] width 538 height 61
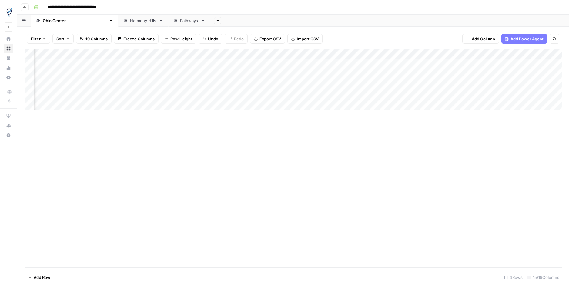
scroll to position [0, 480]
click at [477, 95] on div "Add Column" at bounding box center [294, 79] width 538 height 61
click at [557, 95] on div "Add Column" at bounding box center [294, 79] width 538 height 61
